Goal: Transaction & Acquisition: Purchase product/service

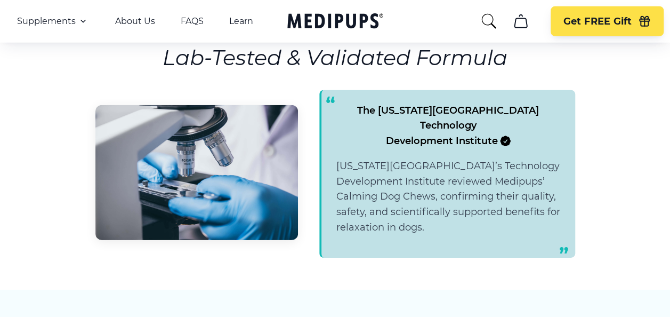
scroll to position [1541, 0]
